Goal: Transaction & Acquisition: Book appointment/travel/reservation

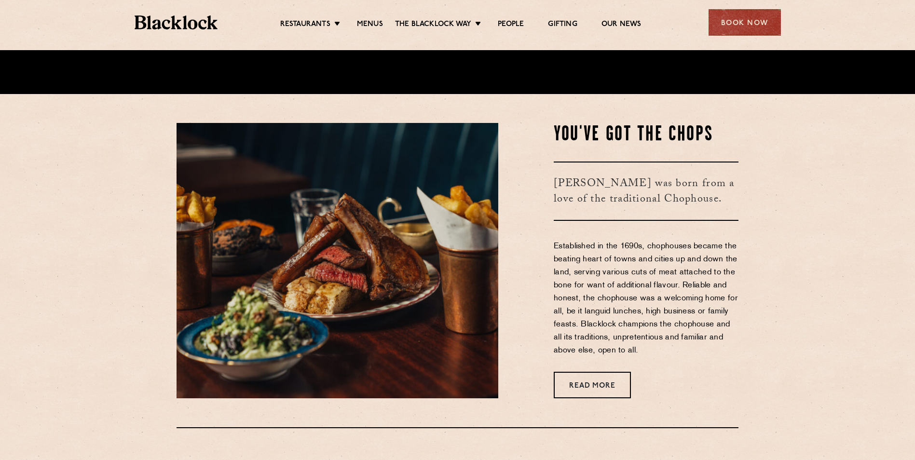
scroll to position [381, 0]
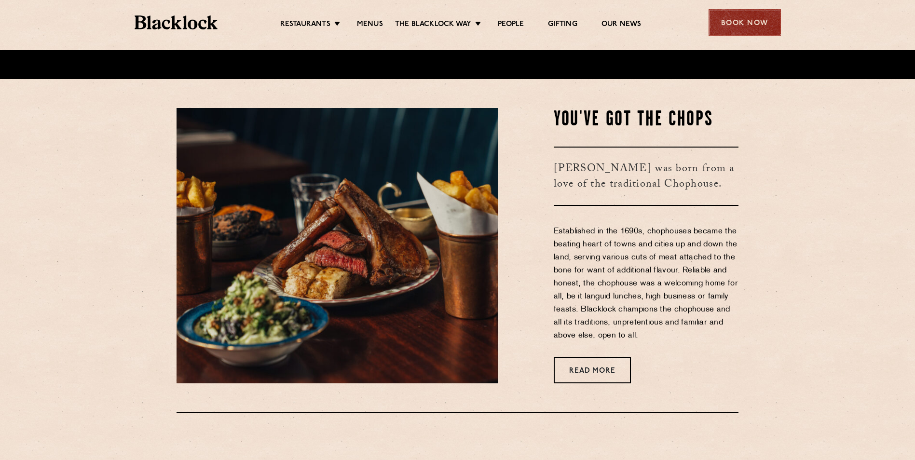
click at [749, 25] on div "Book Now" at bounding box center [745, 22] width 72 height 27
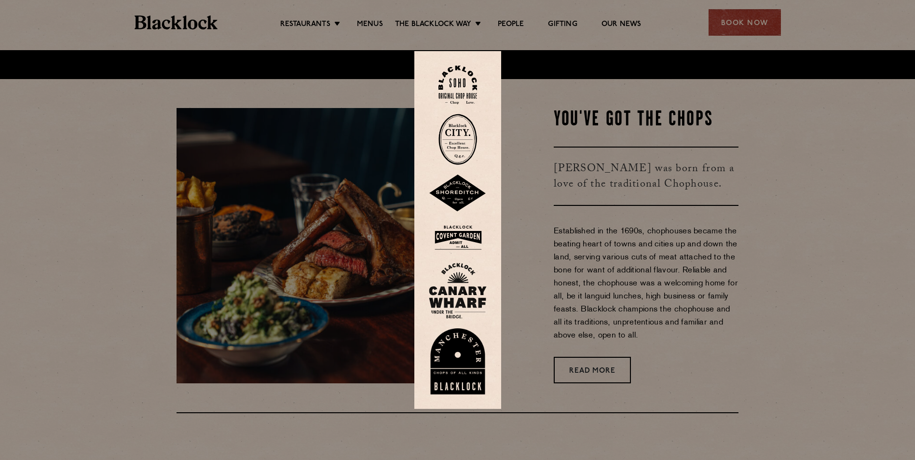
click at [466, 141] on img at bounding box center [458, 139] width 39 height 51
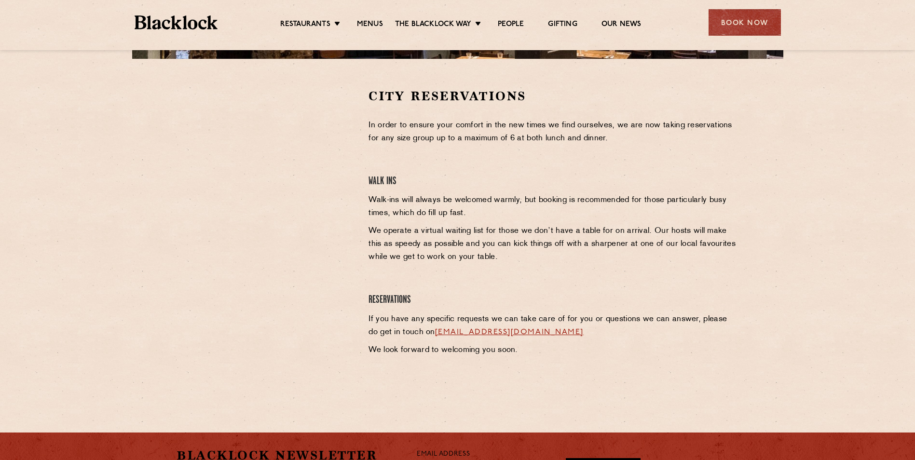
scroll to position [289, 0]
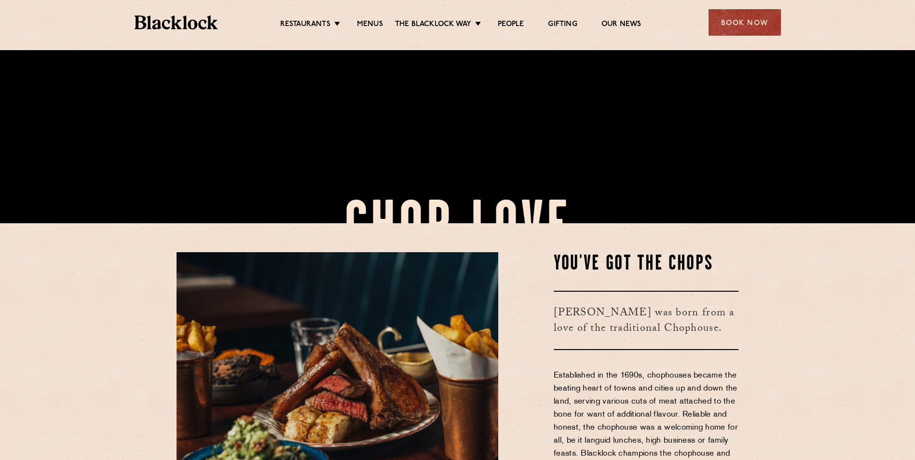
scroll to position [289, 0]
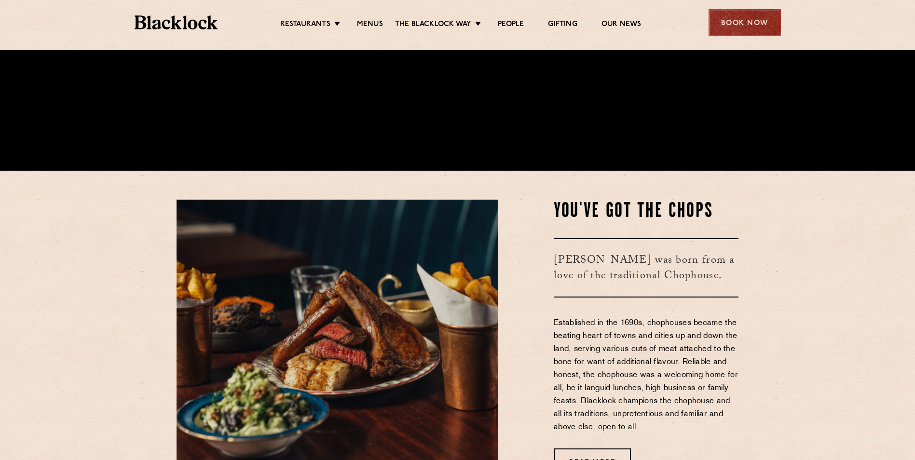
click at [734, 22] on div "Book Now" at bounding box center [745, 22] width 72 height 27
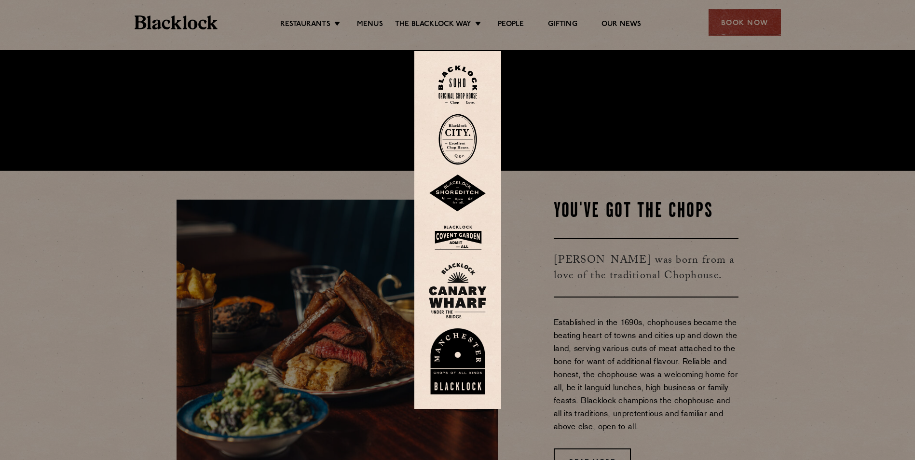
click at [458, 150] on img at bounding box center [458, 139] width 39 height 51
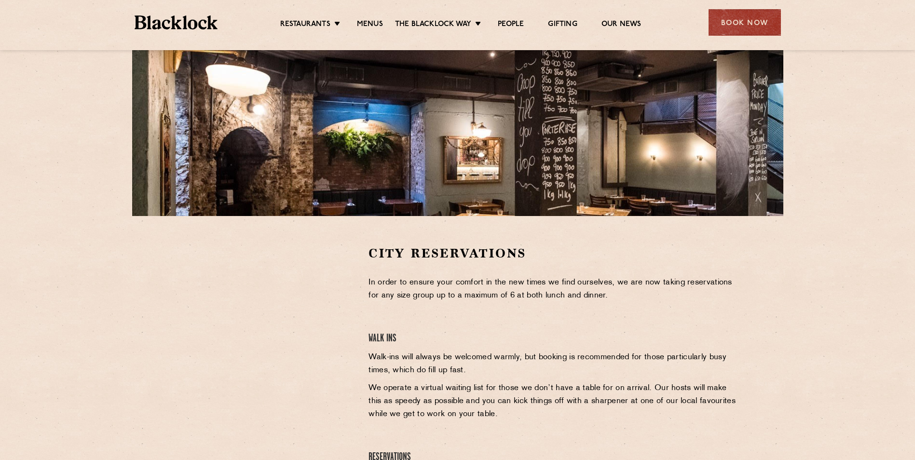
scroll to position [145, 0]
